Goal: Task Accomplishment & Management: Manage account settings

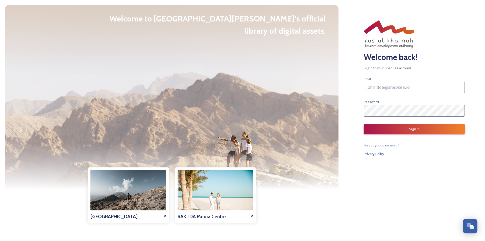
click at [380, 86] on input at bounding box center [414, 88] width 101 height 12
paste input "[PERSON_NAME][EMAIL_ADDRESS][PERSON_NAME][DOMAIN_NAME]"
type input "[PERSON_NAME][EMAIL_ADDRESS][PERSON_NAME][DOMAIN_NAME]"
click at [403, 127] on button "Sign In" at bounding box center [414, 129] width 101 height 10
click at [367, 86] on input "[PERSON_NAME][EMAIL_ADDRESS][PERSON_NAME][DOMAIN_NAME]" at bounding box center [414, 88] width 101 height 12
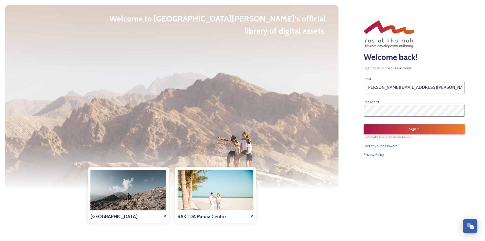
click at [445, 85] on input "[PERSON_NAME][EMAIL_ADDRESS][PERSON_NAME][DOMAIN_NAME]" at bounding box center [414, 88] width 101 height 12
click at [420, 129] on button "Sign In" at bounding box center [414, 129] width 101 height 10
click at [342, 112] on div "Welcome to [GEOGRAPHIC_DATA][PERSON_NAME]’s official library of digital assets.…" at bounding box center [242, 120] width 485 height 241
click at [397, 129] on button "Sign In" at bounding box center [414, 129] width 101 height 10
